Goal: Find specific page/section: Find specific page/section

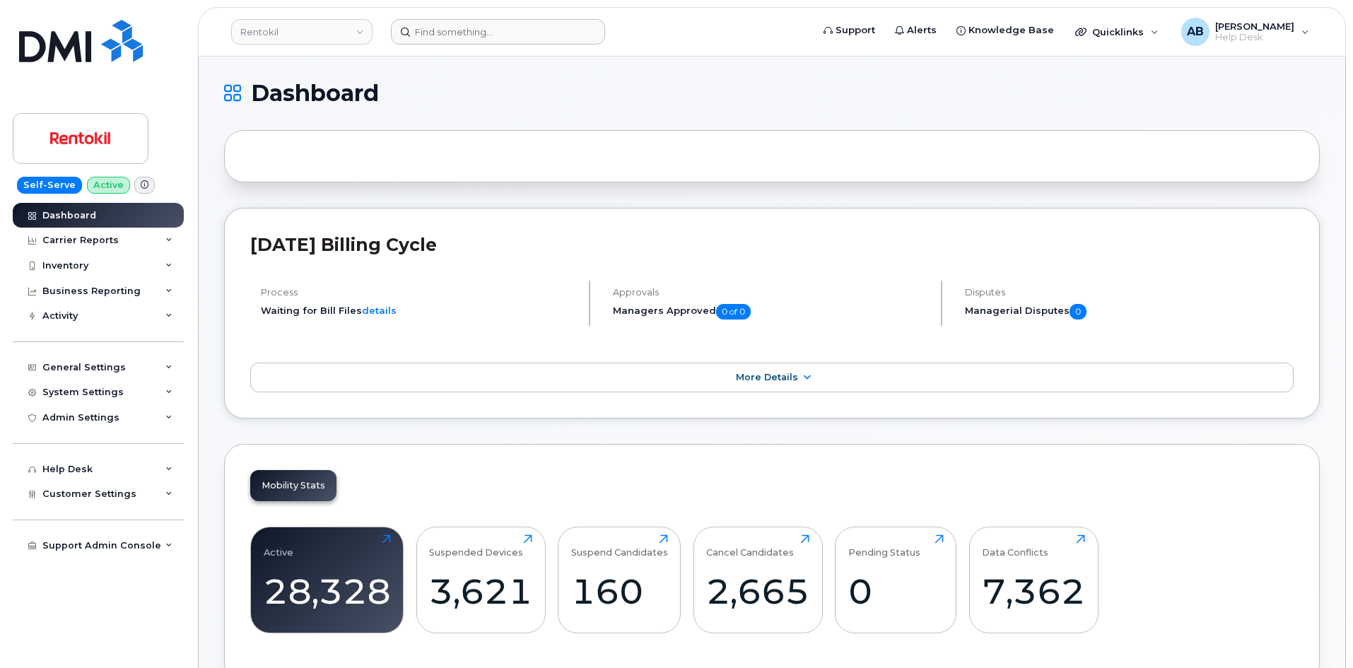
click at [380, 32] on div at bounding box center [597, 31] width 434 height 25
click at [350, 34] on link "Rentokil" at bounding box center [301, 31] width 141 height 25
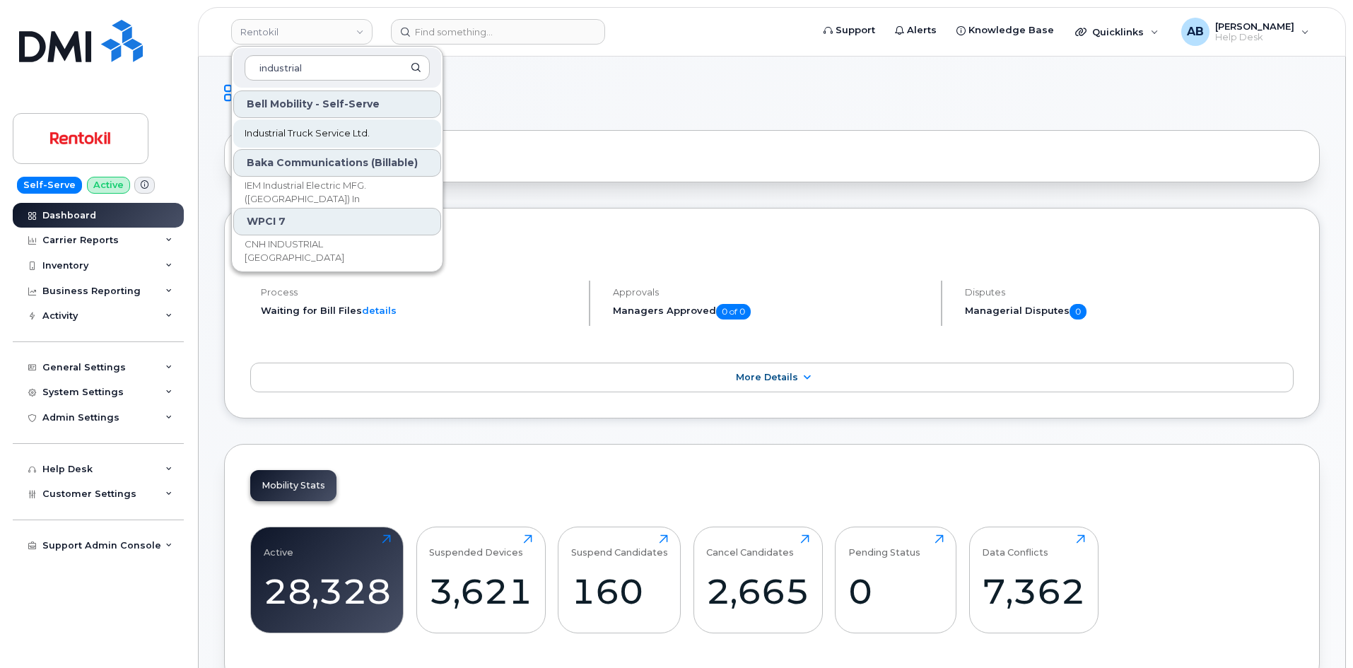
type input "industrial"
click at [324, 140] on span "Industrial Truck Service Ltd." at bounding box center [307, 134] width 125 height 14
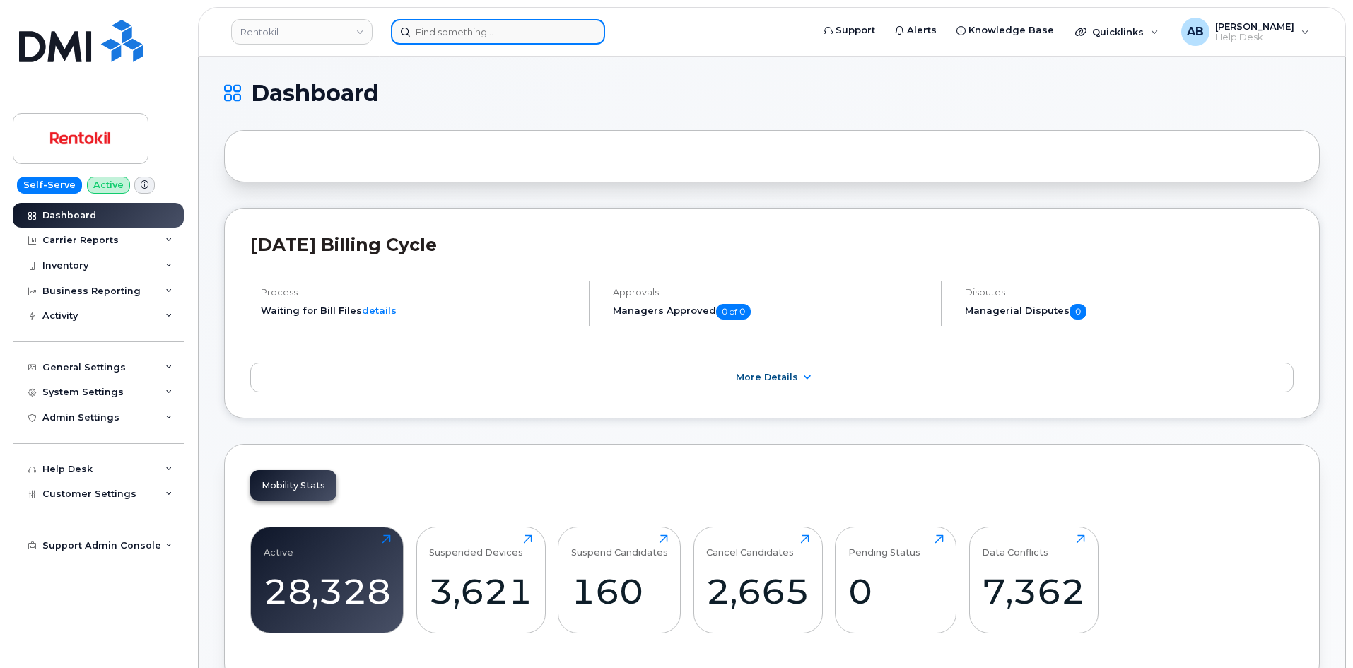
click at [453, 35] on input at bounding box center [498, 31] width 214 height 25
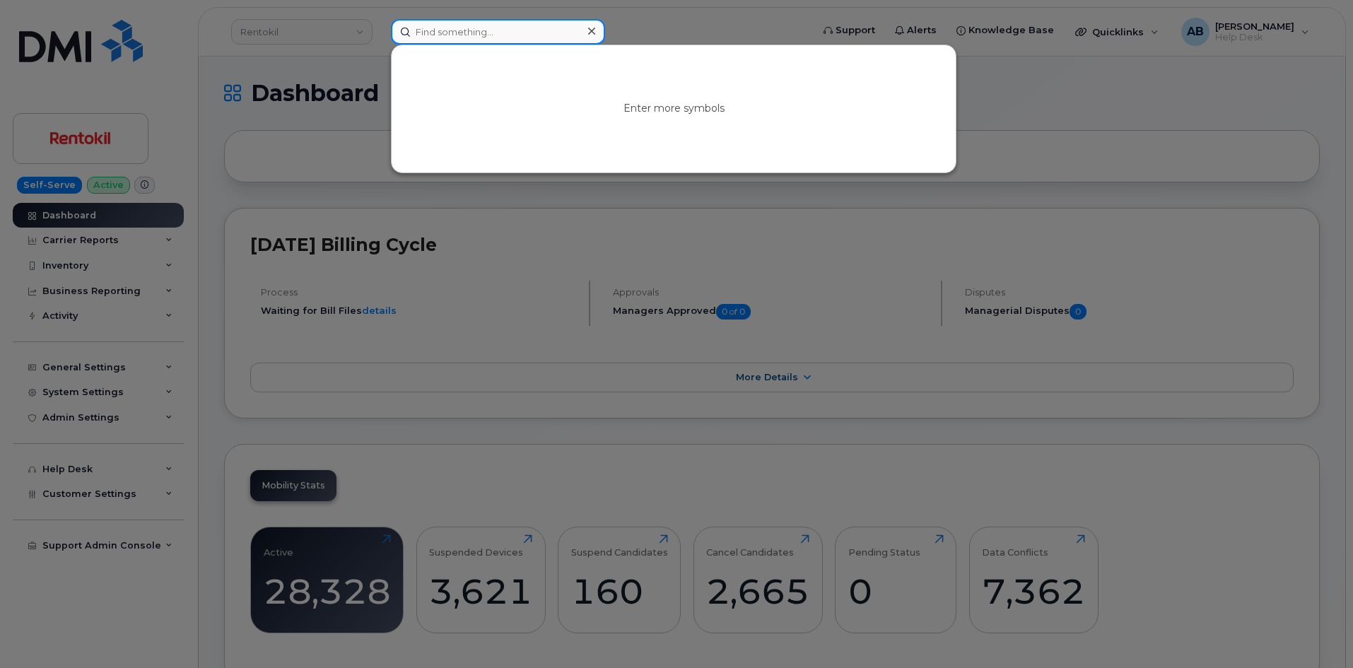
paste input "204-471-0438"
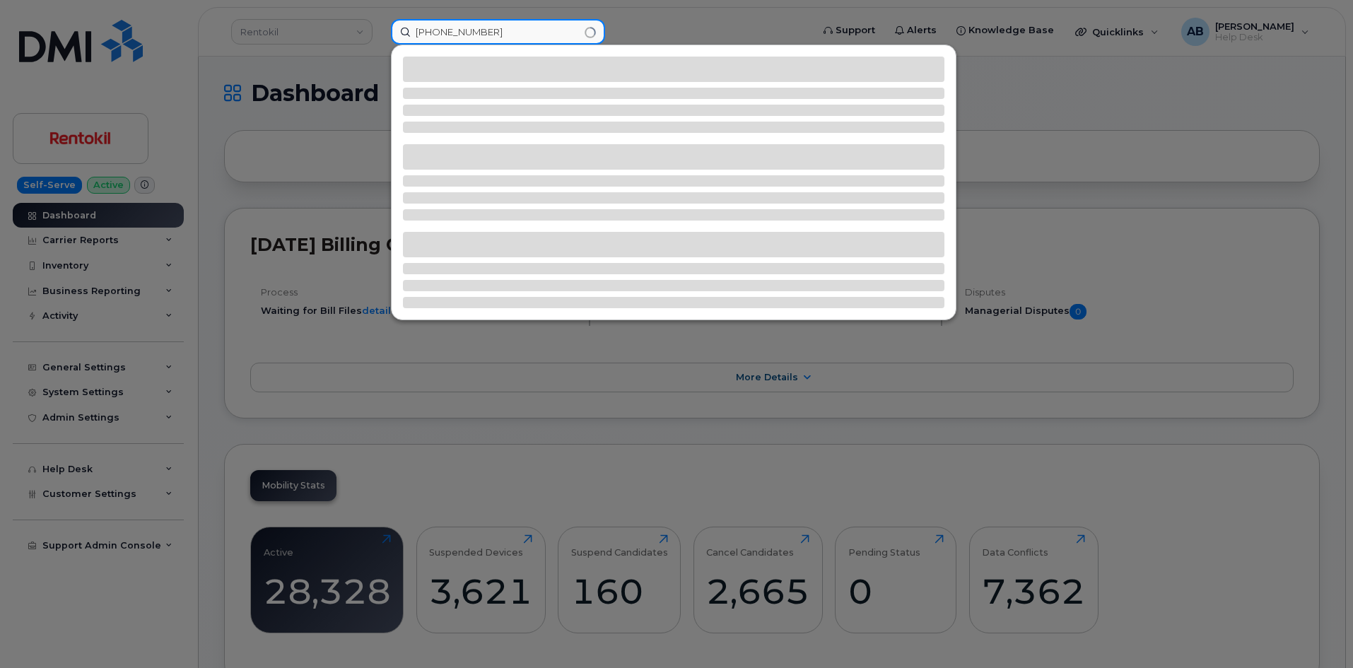
type input "204-471-0438"
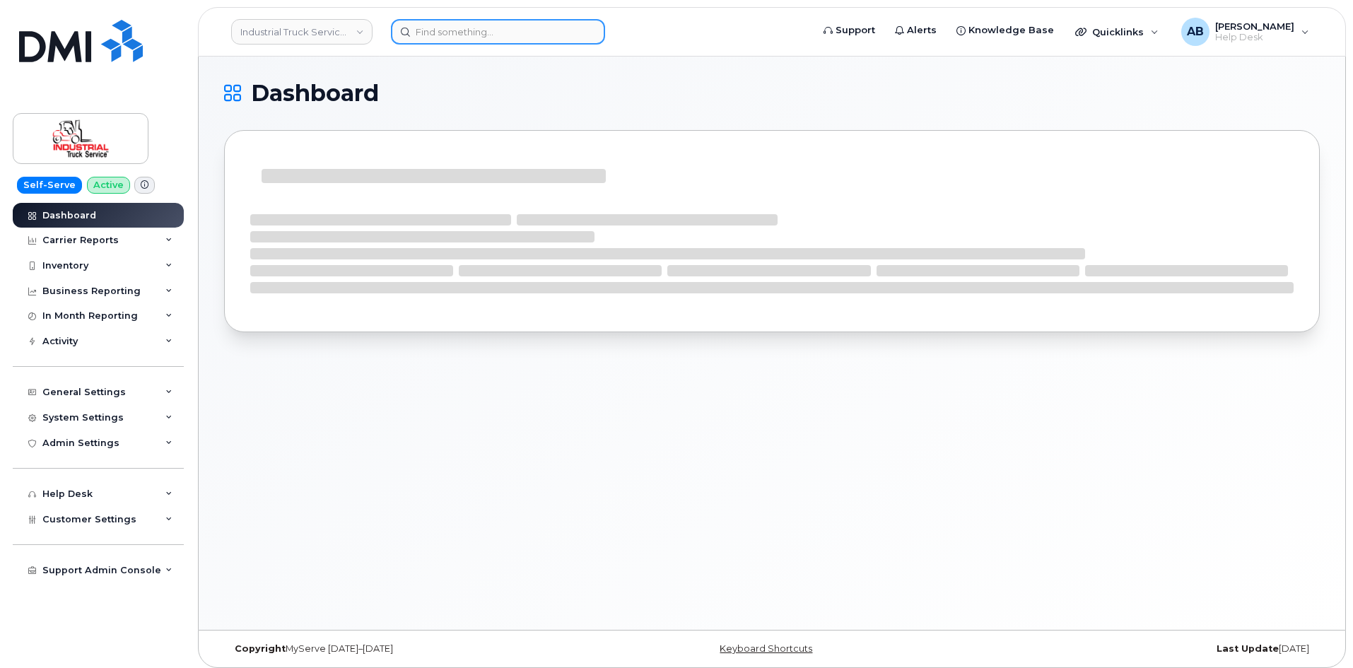
click at [453, 35] on input at bounding box center [498, 31] width 214 height 25
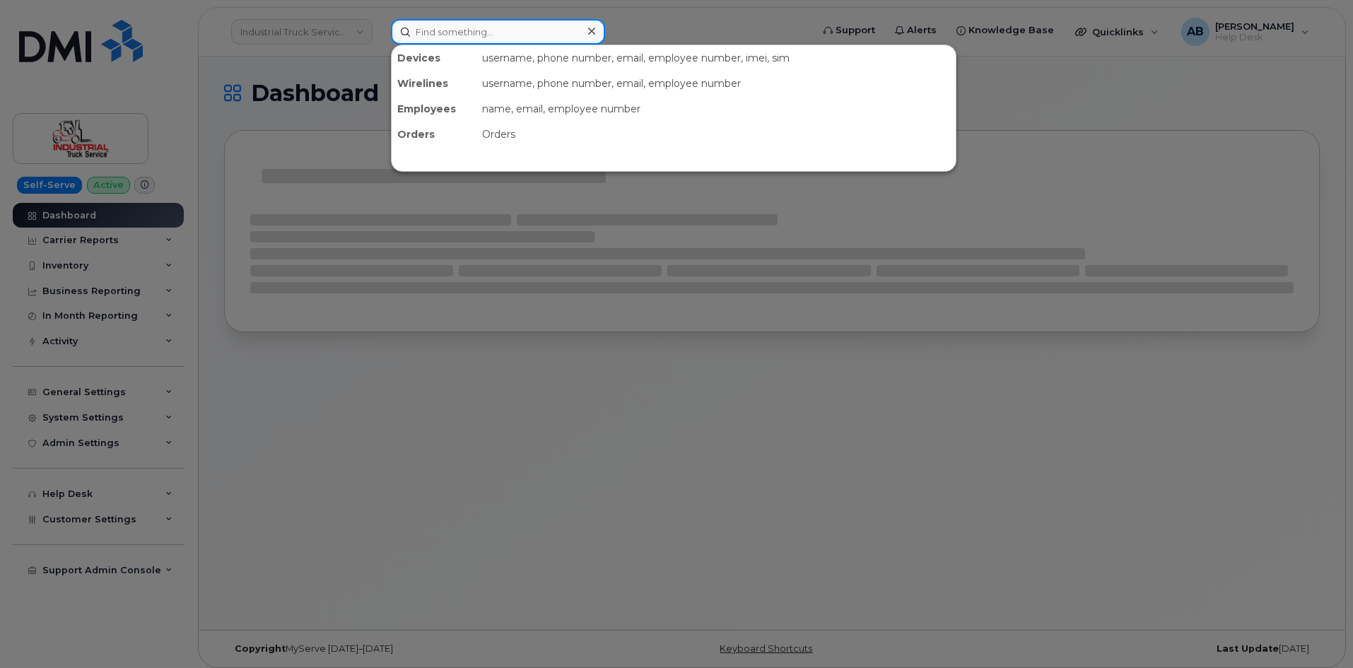
paste input "204-471-0438"
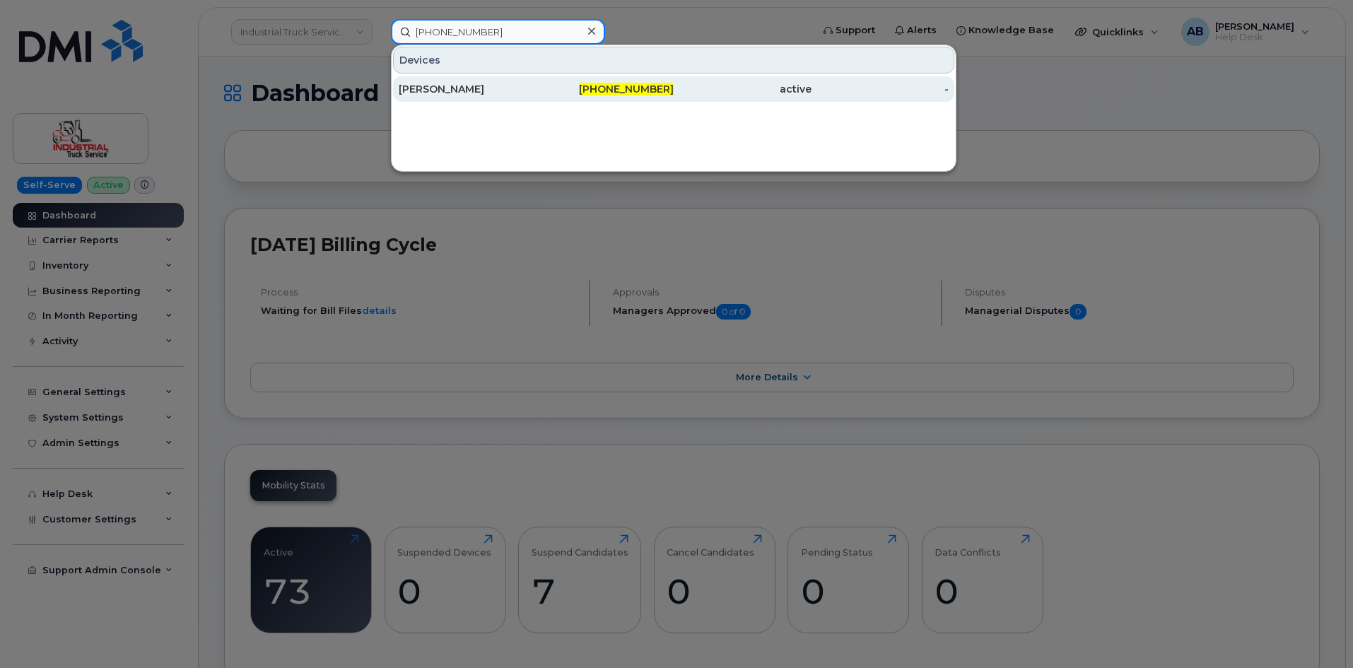
type input "204-471-0438"
click at [562, 88] on div "204-471-0438" at bounding box center [606, 89] width 138 height 14
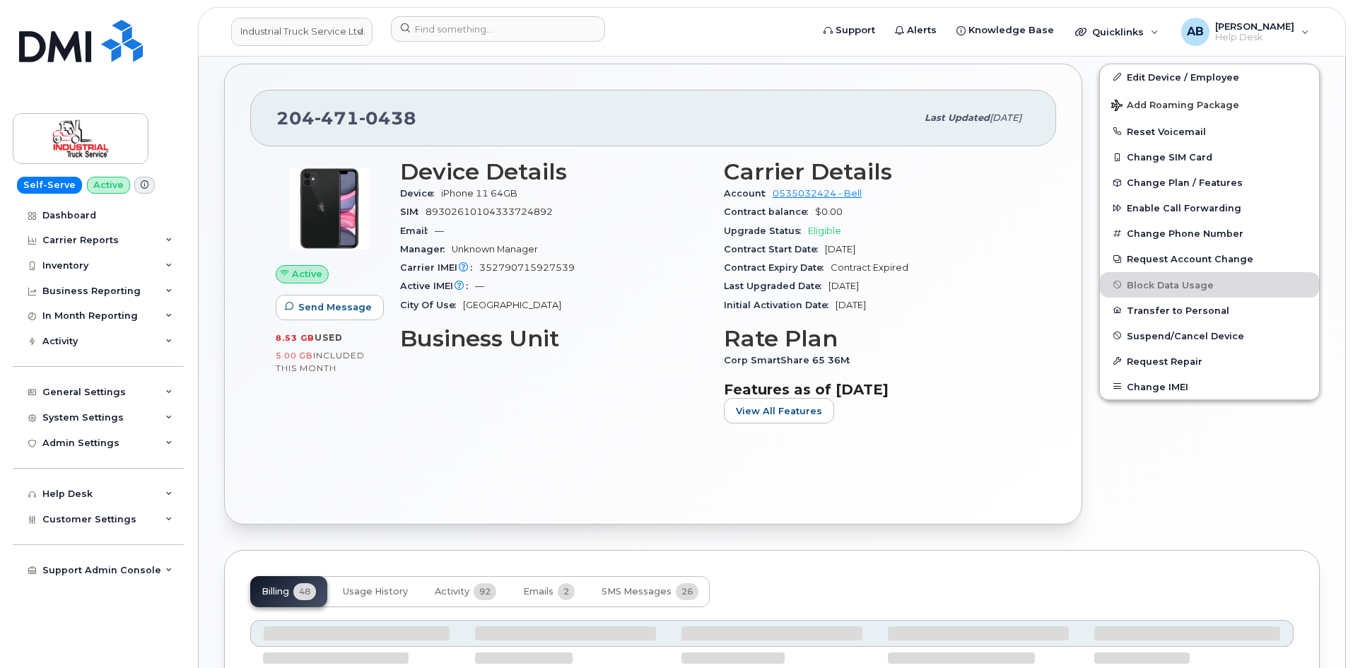
scroll to position [270, 0]
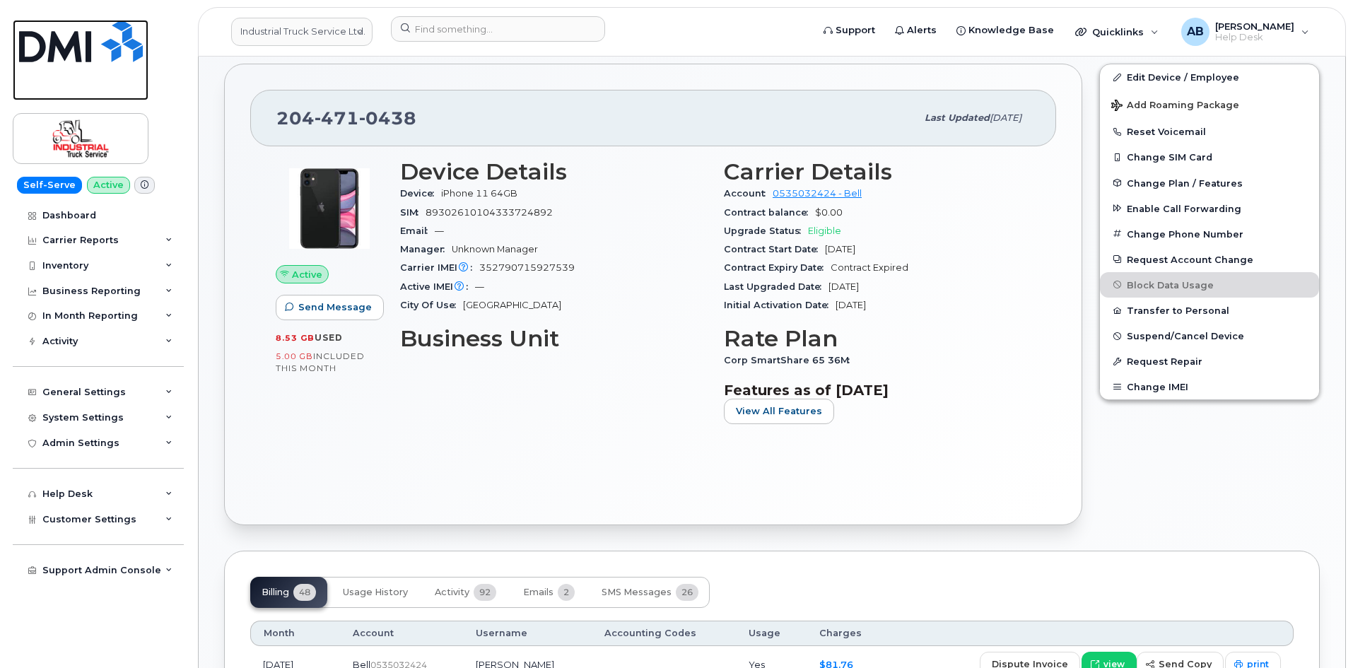
click at [59, 54] on img at bounding box center [81, 41] width 124 height 42
